Goal: Transaction & Acquisition: Purchase product/service

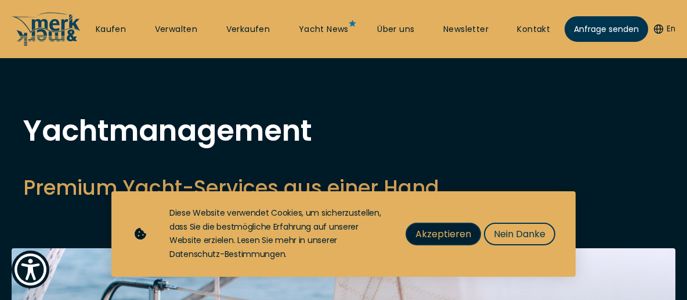
click at [448, 234] on span "Akzeptieren" at bounding box center [444, 233] width 56 height 15
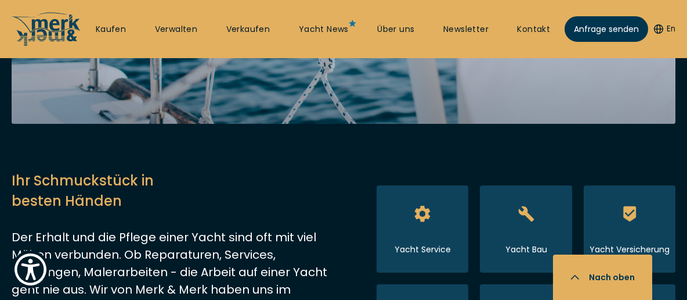
scroll to position [498, 0]
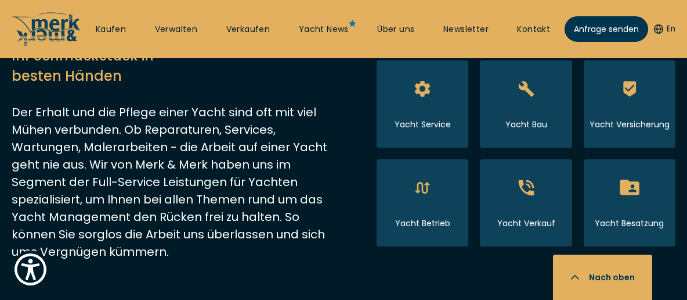
click at [619, 210] on span "Yacht Besatzung" at bounding box center [629, 202] width 69 height 53
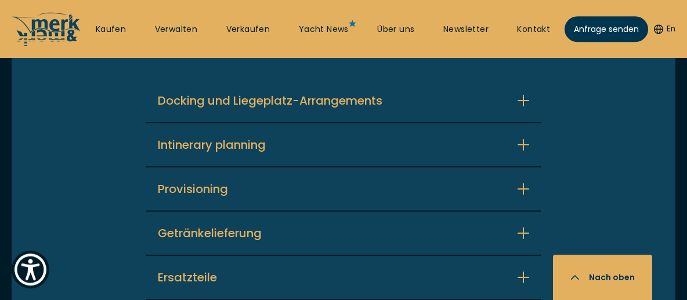
scroll to position [2818, 0]
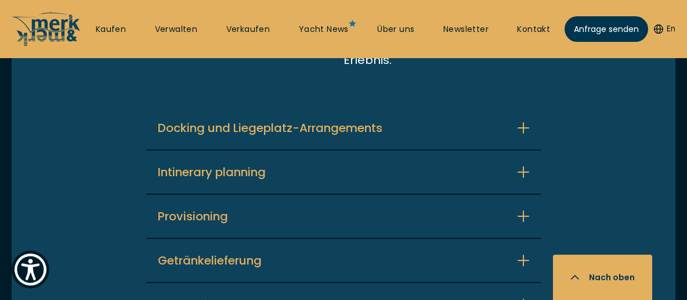
click at [524, 106] on button "Docking und Liegeplatz-Arrangements" at bounding box center [343, 127] width 395 height 43
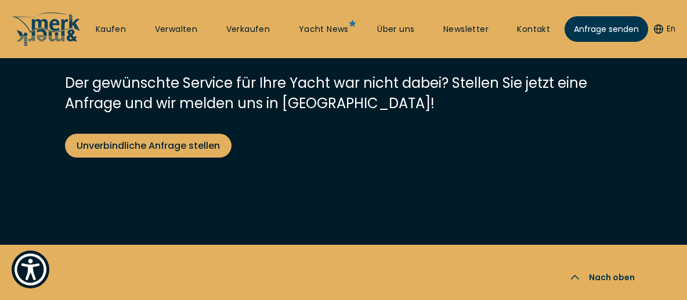
scroll to position [4437, 0]
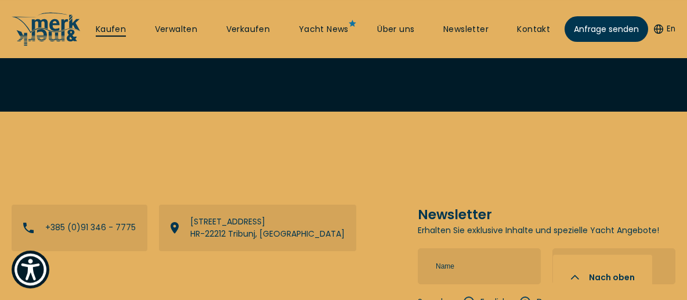
click at [119, 31] on link "Kaufen" at bounding box center [111, 30] width 30 height 12
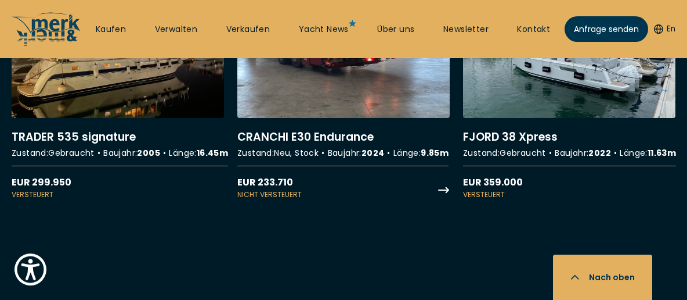
scroll to position [2865, 0]
click at [404, 89] on link "More details about CRANCHI E30 Endurance" at bounding box center [343, 95] width 212 height 208
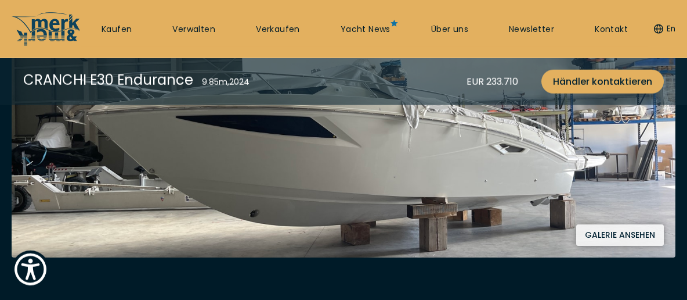
scroll to position [249, 0]
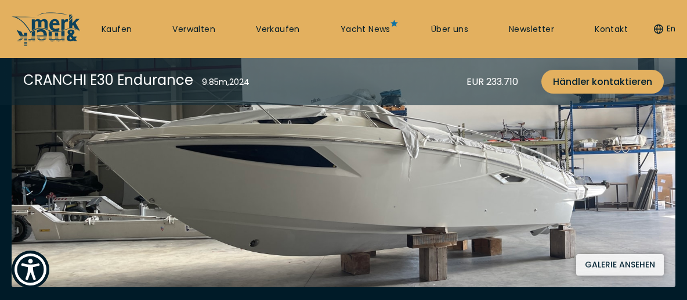
click at [615, 264] on button "Galerie ansehen" at bounding box center [620, 264] width 88 height 21
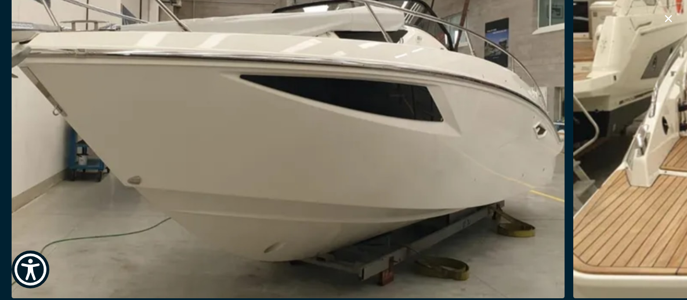
click at [440, 135] on img "button" at bounding box center [288, 112] width 553 height 372
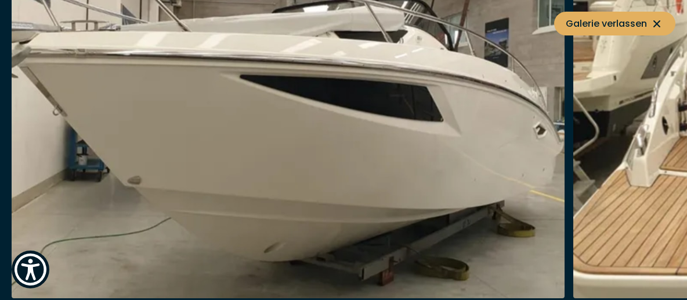
click at [440, 135] on img "button" at bounding box center [288, 112] width 553 height 372
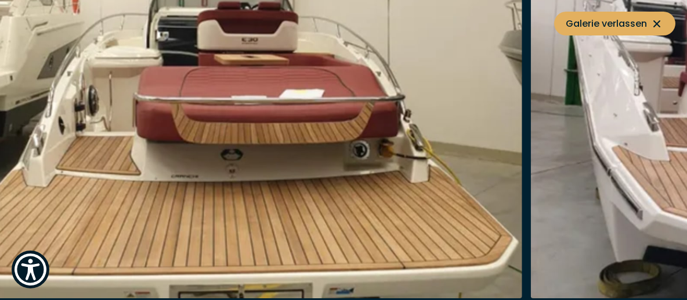
click at [30, 189] on img "button" at bounding box center [245, 112] width 553 height 372
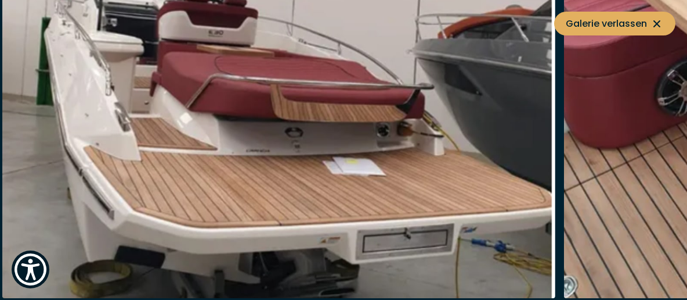
click at [99, 185] on img "button" at bounding box center [278, 112] width 553 height 372
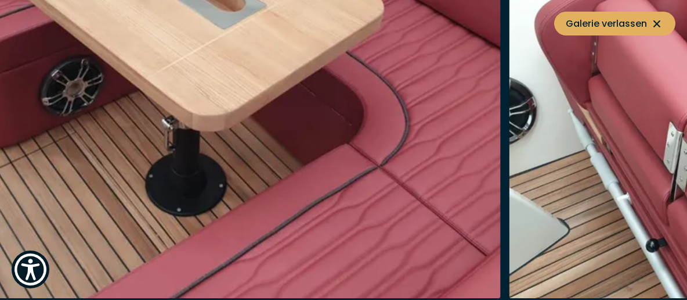
click at [0, 212] on img "button" at bounding box center [224, 112] width 553 height 372
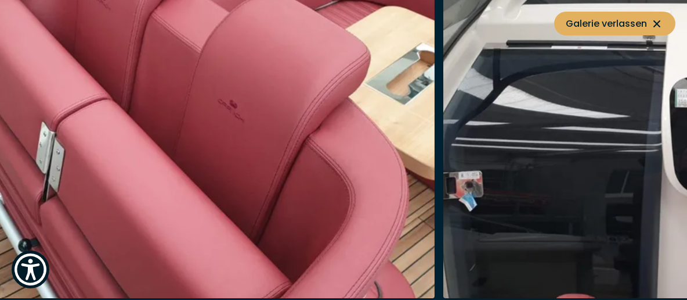
click at [0, 255] on img "button" at bounding box center [158, 112] width 553 height 372
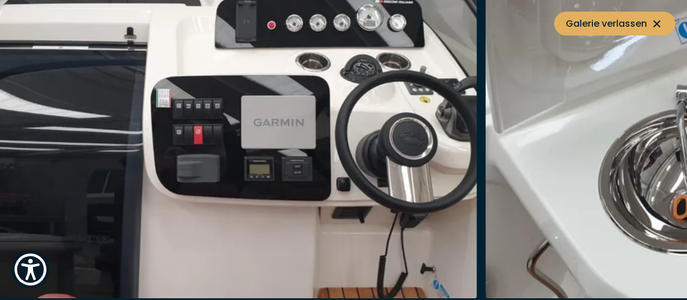
click at [104, 242] on img "button" at bounding box center [201, 112] width 553 height 372
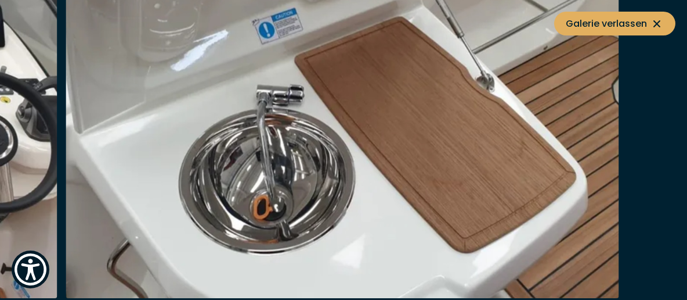
click at [66, 235] on img "button" at bounding box center [342, 112] width 553 height 372
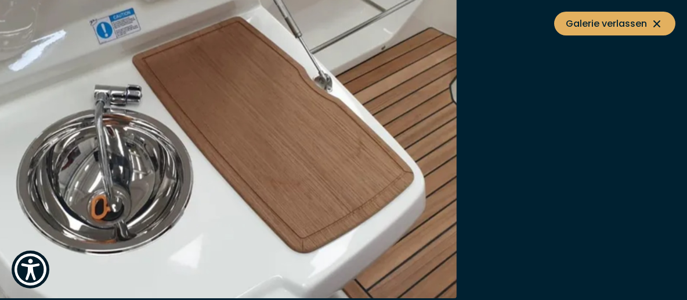
click at [1, 245] on img "button" at bounding box center [180, 112] width 553 height 372
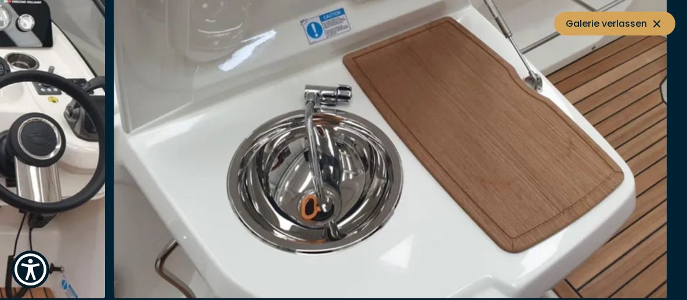
click at [662, 22] on icon at bounding box center [657, 24] width 14 height 14
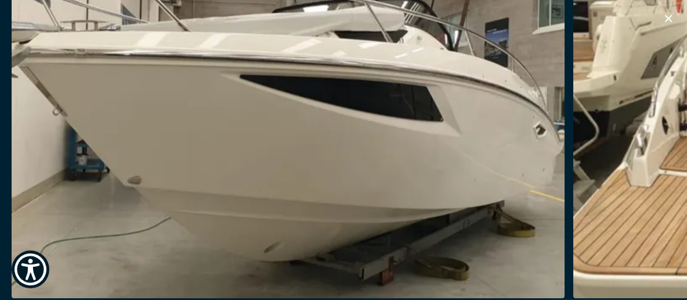
scroll to position [560, 0]
click at [670, 18] on icon "button" at bounding box center [669, 19] width 14 height 14
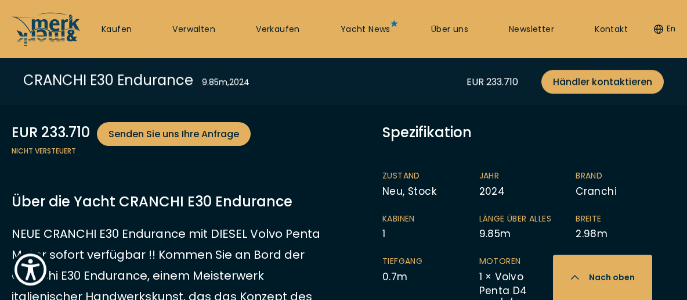
scroll to position [498, 0]
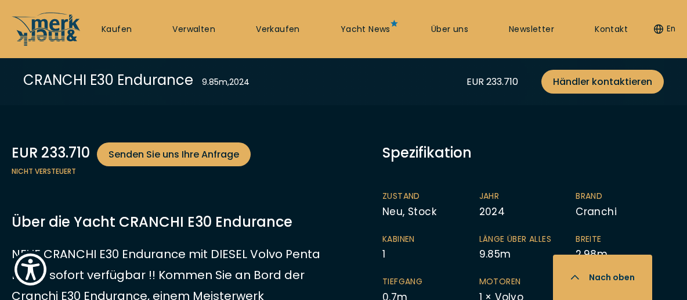
scroll to position [2865, 0]
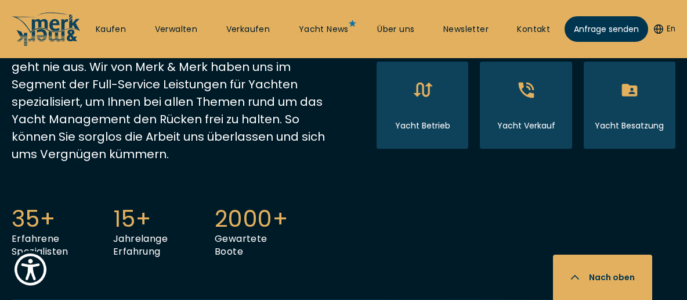
scroll to position [623, 0]
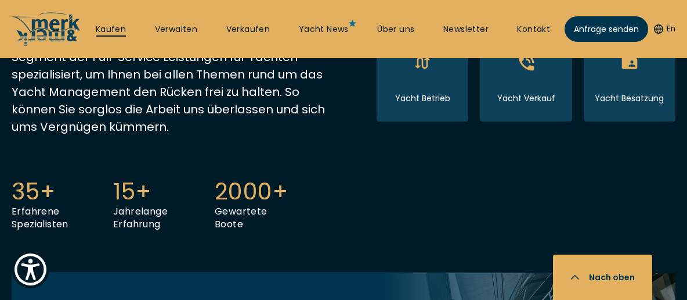
click at [116, 27] on link "Kaufen" at bounding box center [111, 30] width 30 height 12
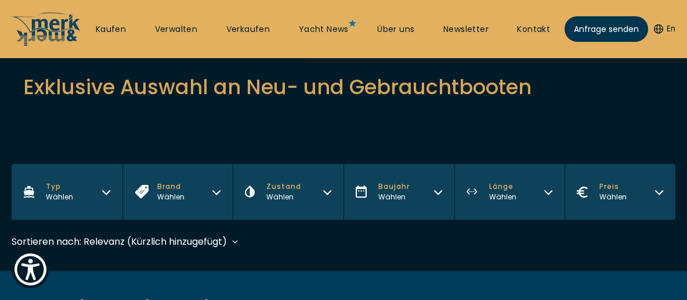
scroll to position [186, 0]
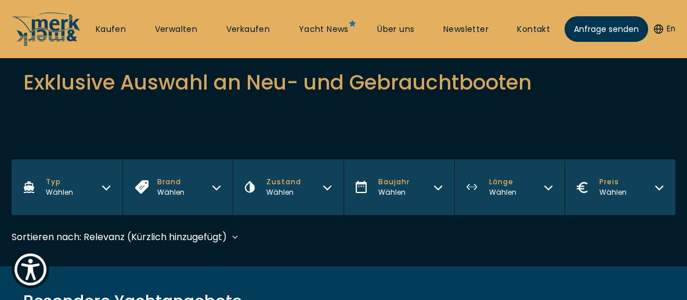
click at [109, 185] on icon "button" at bounding box center [106, 185] width 9 height 9
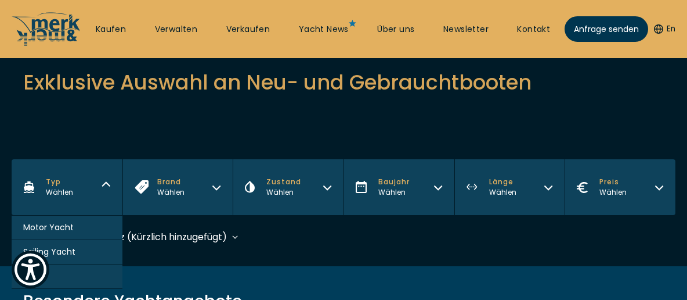
click at [81, 225] on button "Motor Yacht" at bounding box center [67, 227] width 111 height 24
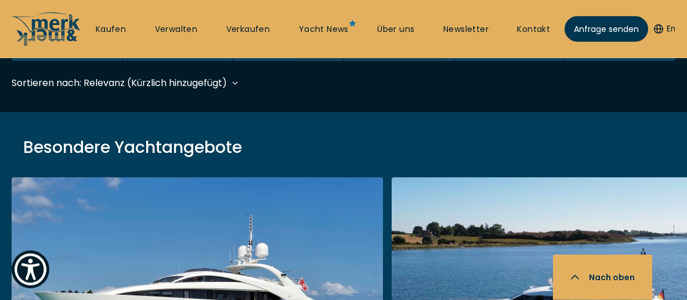
scroll to position [344, 0]
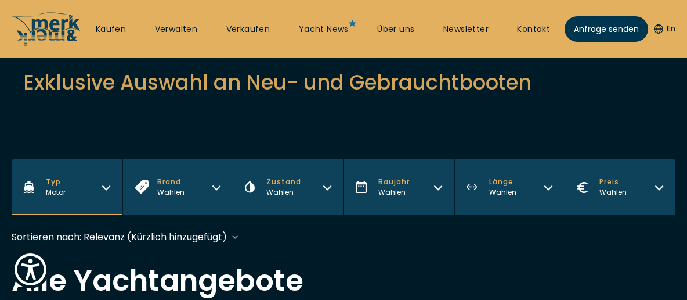
scroll to position [186, 0]
click at [220, 186] on icon "button" at bounding box center [216, 187] width 7 height 3
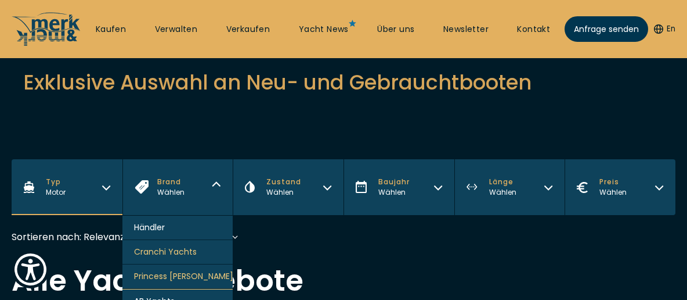
click at [221, 185] on icon "button" at bounding box center [216, 185] width 9 height 9
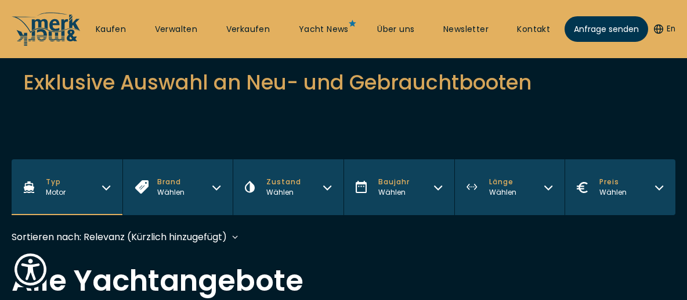
click at [548, 185] on icon "button" at bounding box center [548, 185] width 9 height 9
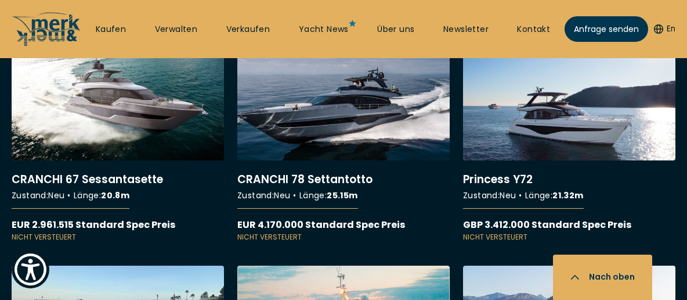
scroll to position [5668, 0]
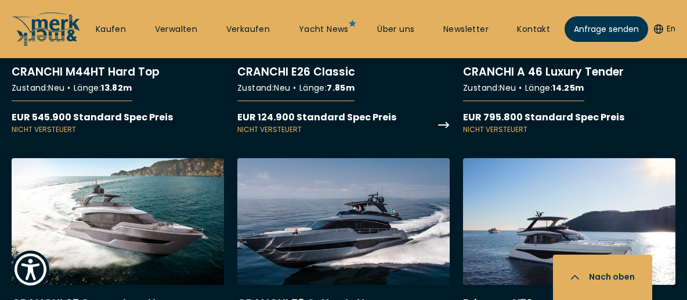
click at [359, 135] on link "More details about CRANCHI E26 Classic" at bounding box center [343, 31] width 212 height 208
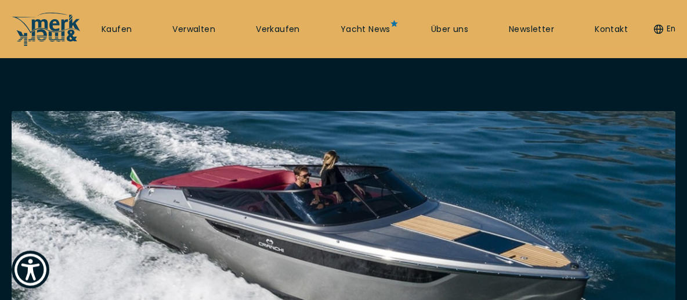
scroll to position [186, 0]
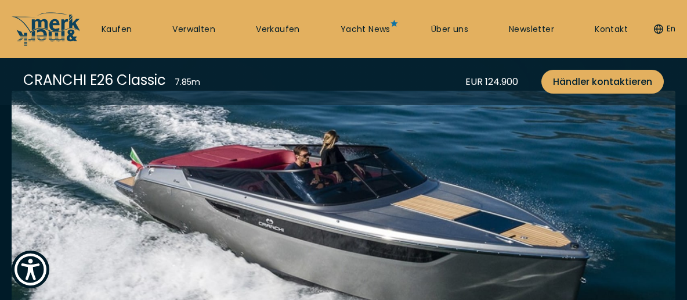
click at [391, 198] on img at bounding box center [344, 220] width 664 height 259
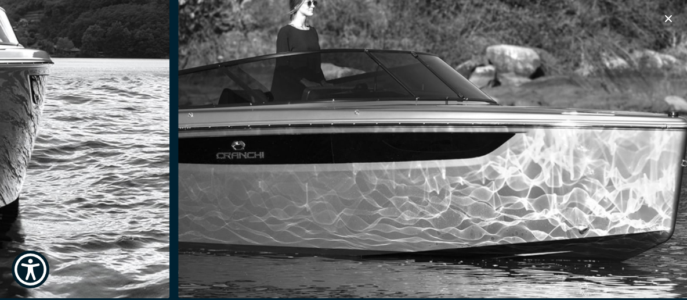
click at [178, 124] on img "button" at bounding box center [454, 112] width 553 height 372
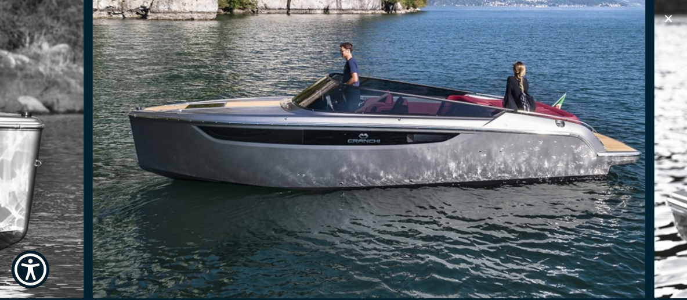
click at [225, 149] on img "button" at bounding box center [369, 112] width 553 height 372
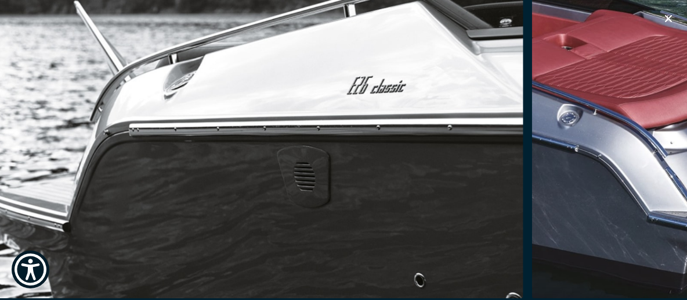
click at [55, 170] on img "button" at bounding box center [246, 112] width 553 height 372
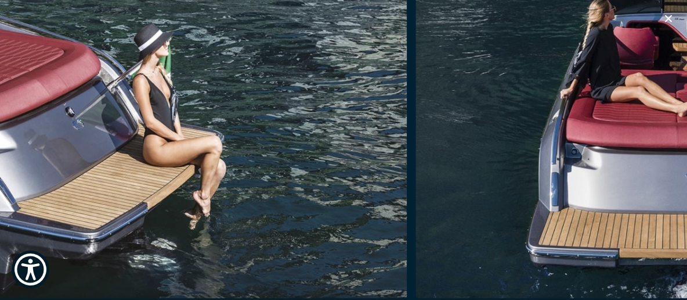
click at [3, 150] on img "button" at bounding box center [130, 112] width 553 height 372
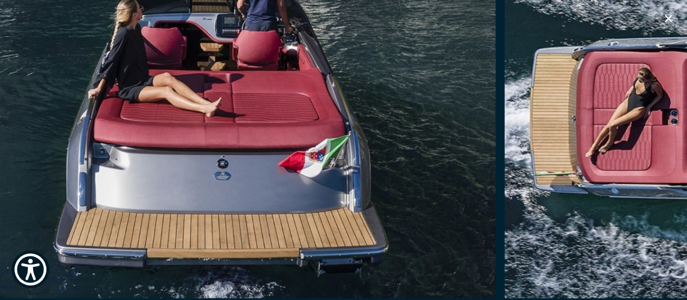
click at [200, 176] on img "button" at bounding box center [219, 112] width 553 height 372
